Goal: Task Accomplishment & Management: Complete application form

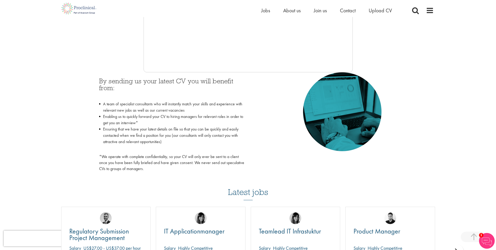
scroll to position [175, 0]
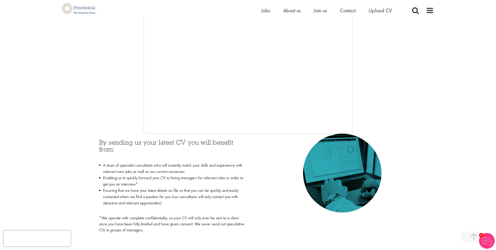
scroll to position [175, 0]
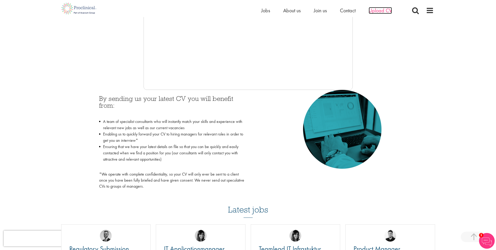
click at [389, 9] on span "Upload CV" at bounding box center [380, 10] width 23 height 7
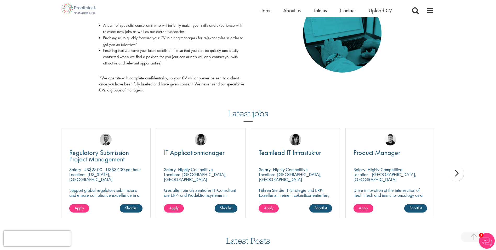
scroll to position [131, 0]
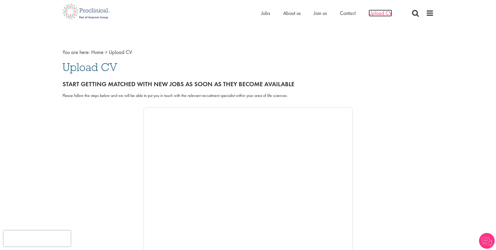
click at [388, 13] on span "Upload CV" at bounding box center [380, 13] width 23 height 7
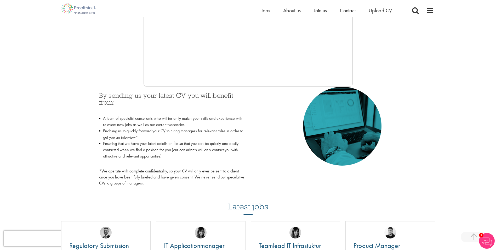
scroll to position [131, 0]
